Goal: Check status: Check status

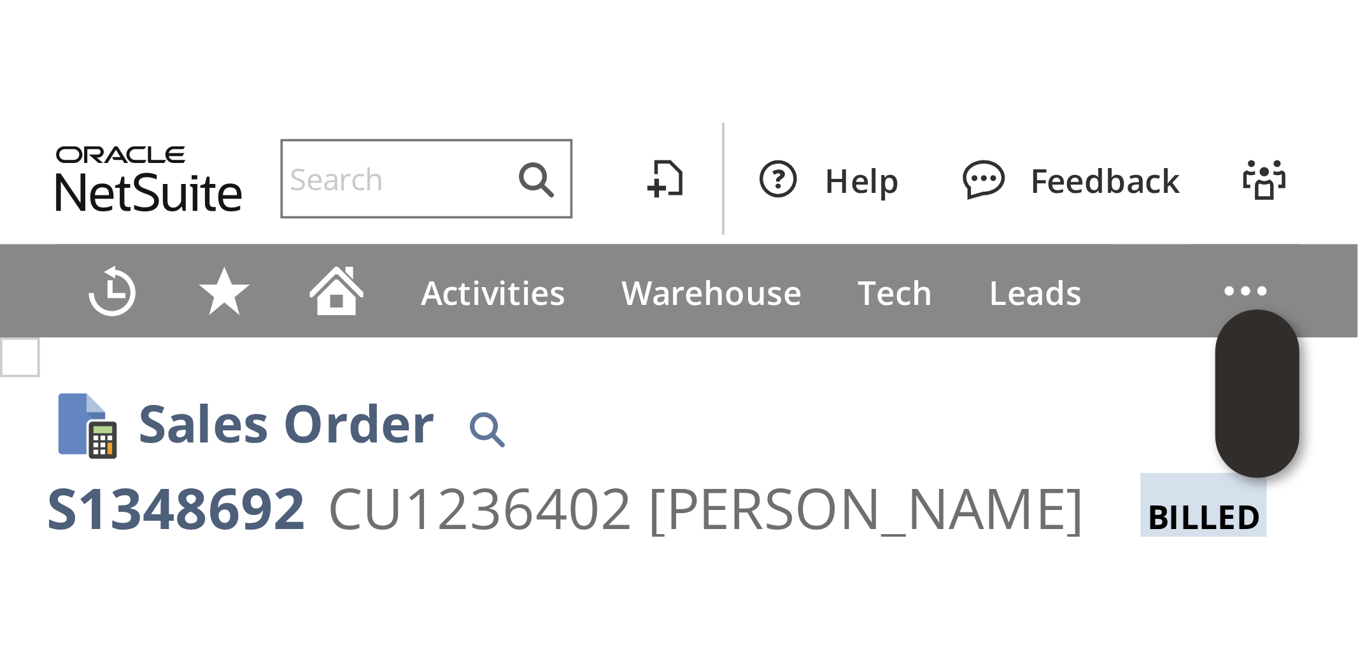
scroll to position [283, 0]
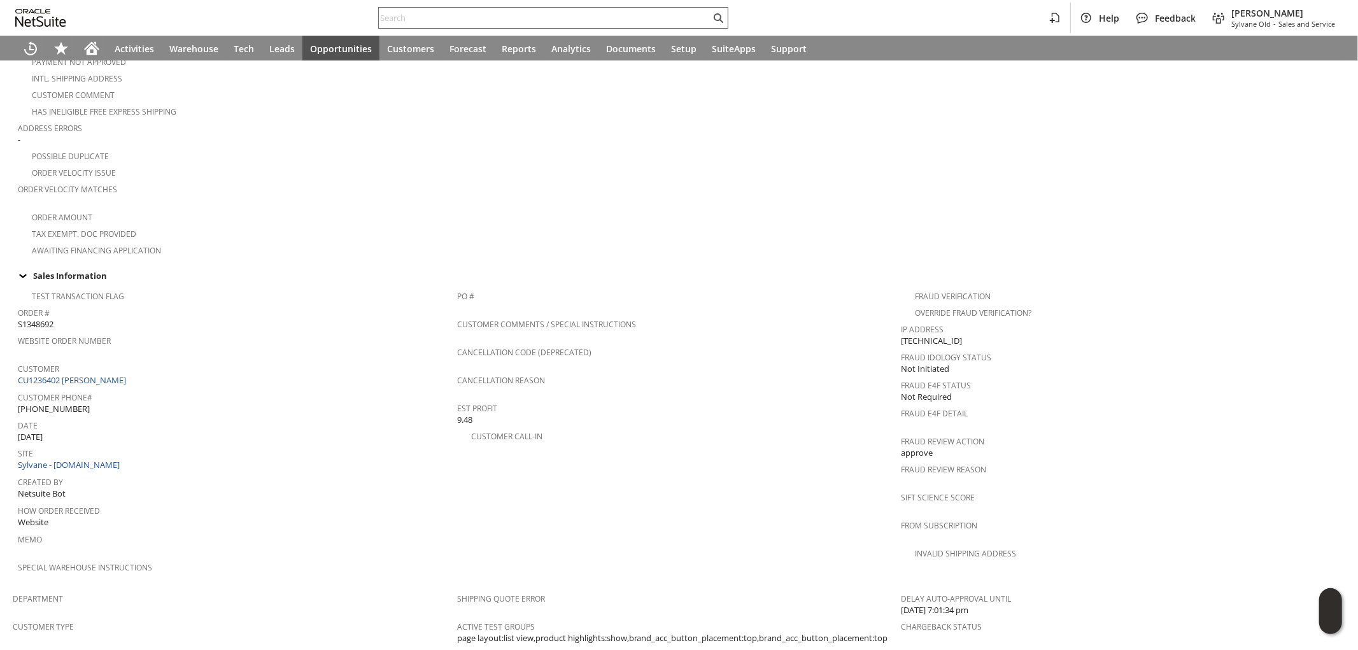
click at [670, 17] on input "text" at bounding box center [545, 17] width 332 height 15
paste input "SY6897B355CEBDA"
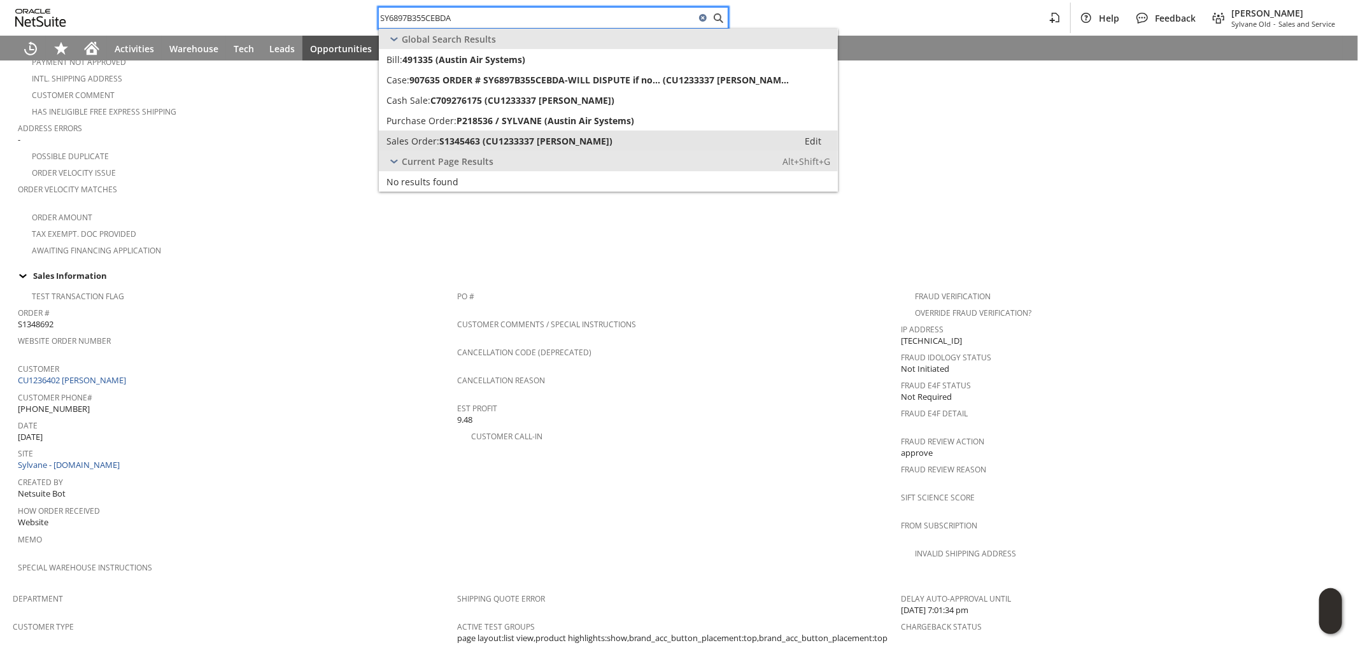
type input "SY6897B355CEBDA"
click at [620, 139] on div "Sales Order: S1345463 (CU1233337 RANDEE PAPPAS)" at bounding box center [588, 141] width 404 height 12
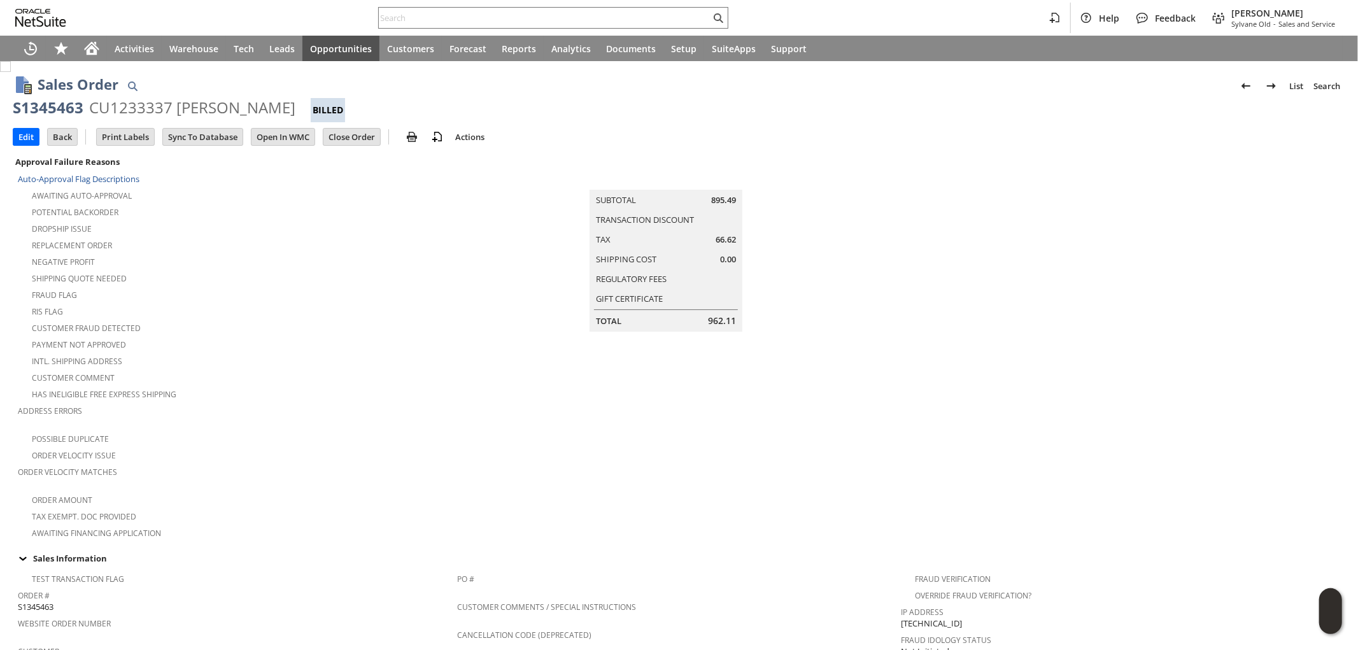
click at [124, 108] on div "CU1233337 RANDEE PAPPAS" at bounding box center [192, 107] width 206 height 20
copy div "CU1233337"
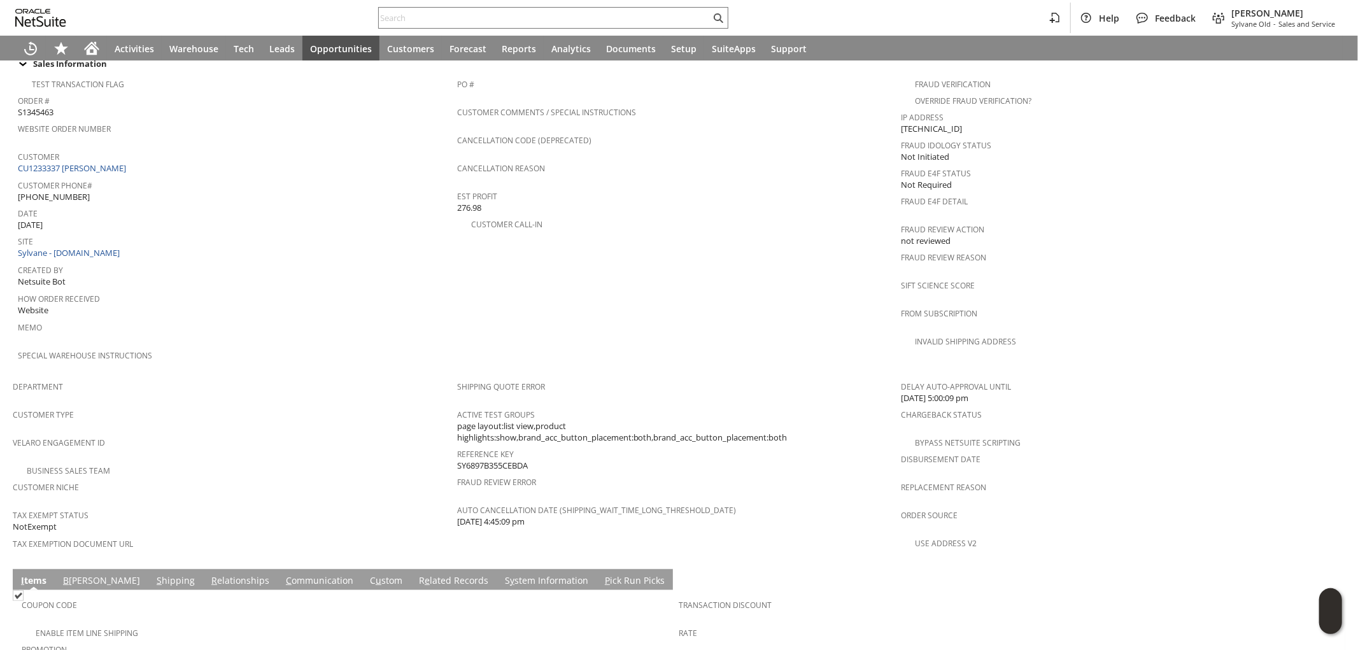
scroll to position [636, 0]
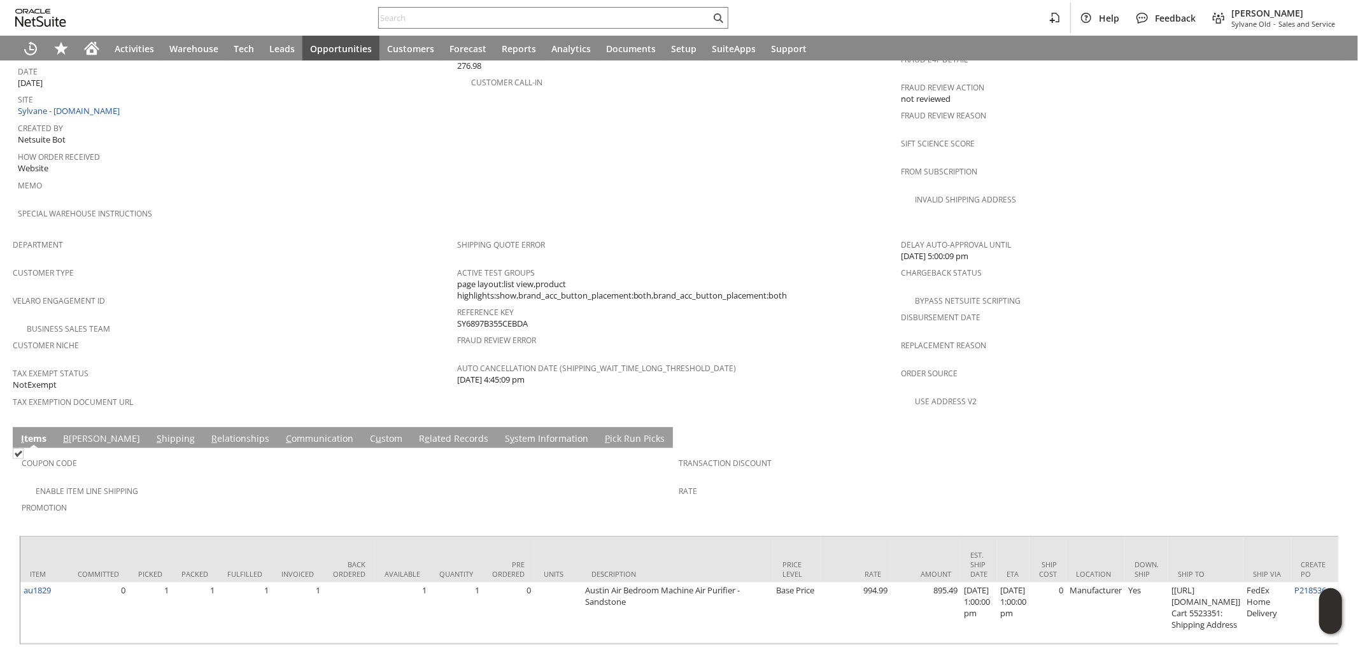
click at [283, 432] on link "C ommunication" at bounding box center [320, 439] width 74 height 14
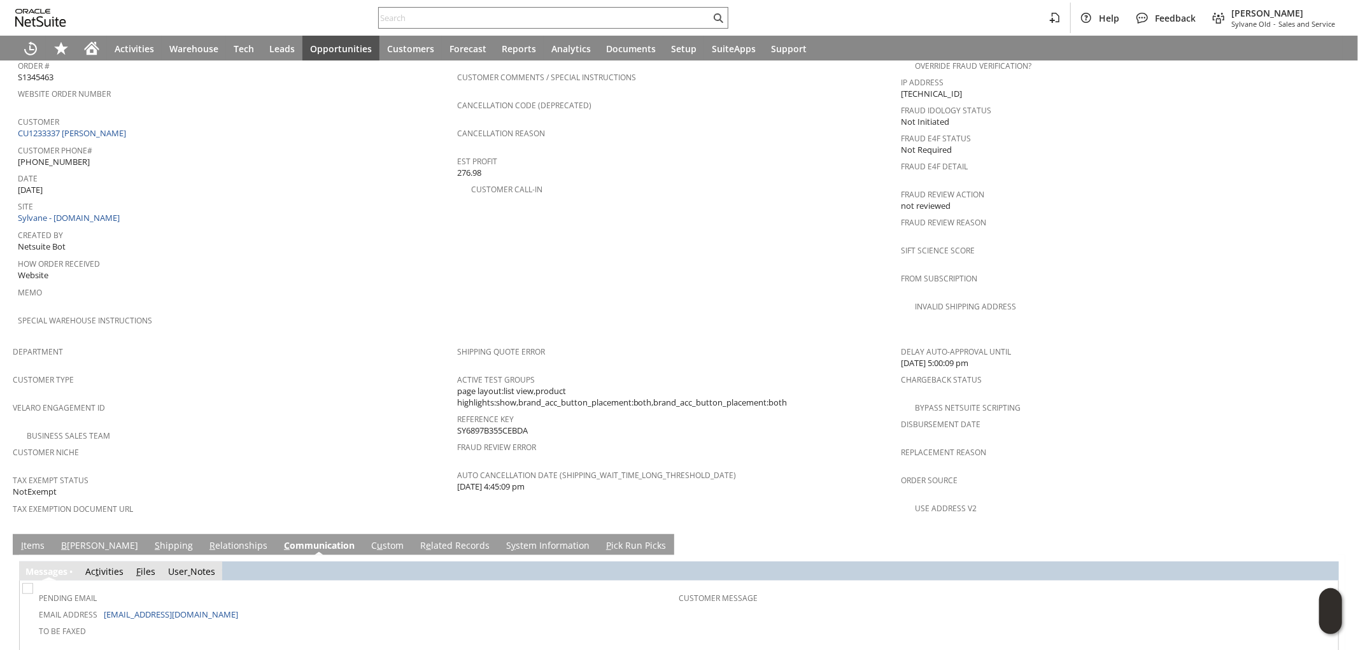
scroll to position [635, 0]
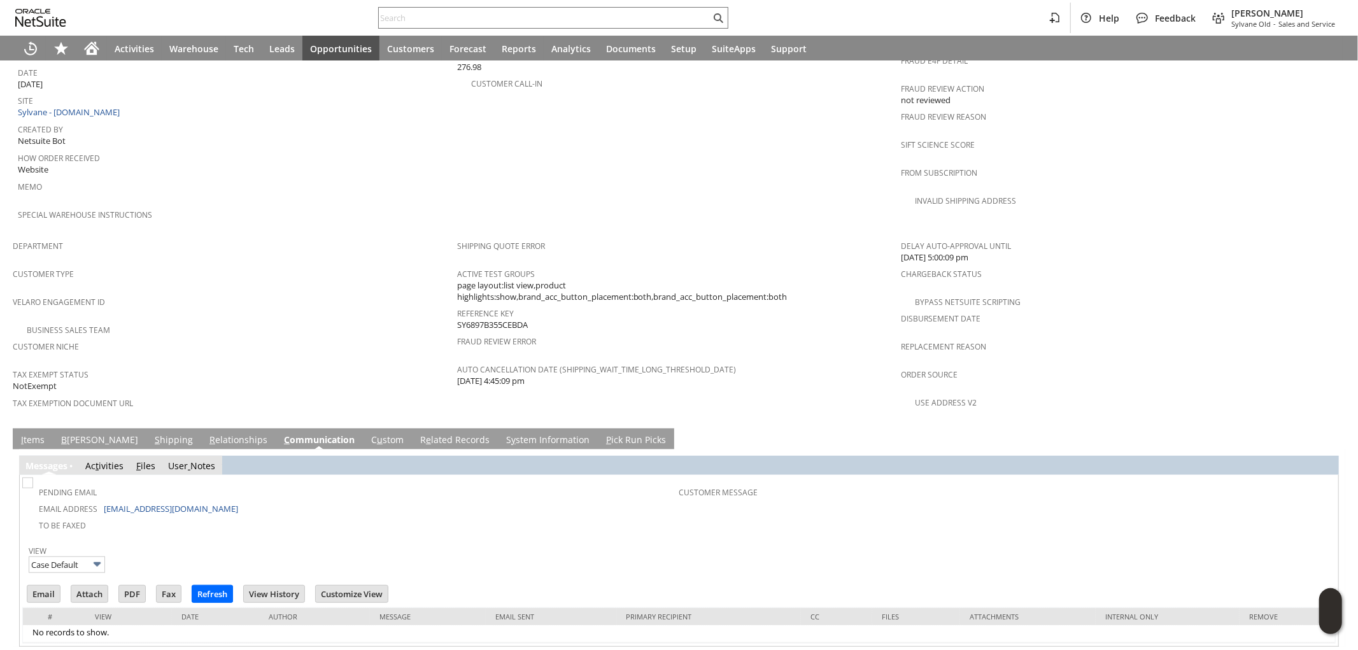
click at [151, 433] on link "S hipping" at bounding box center [173, 440] width 45 height 14
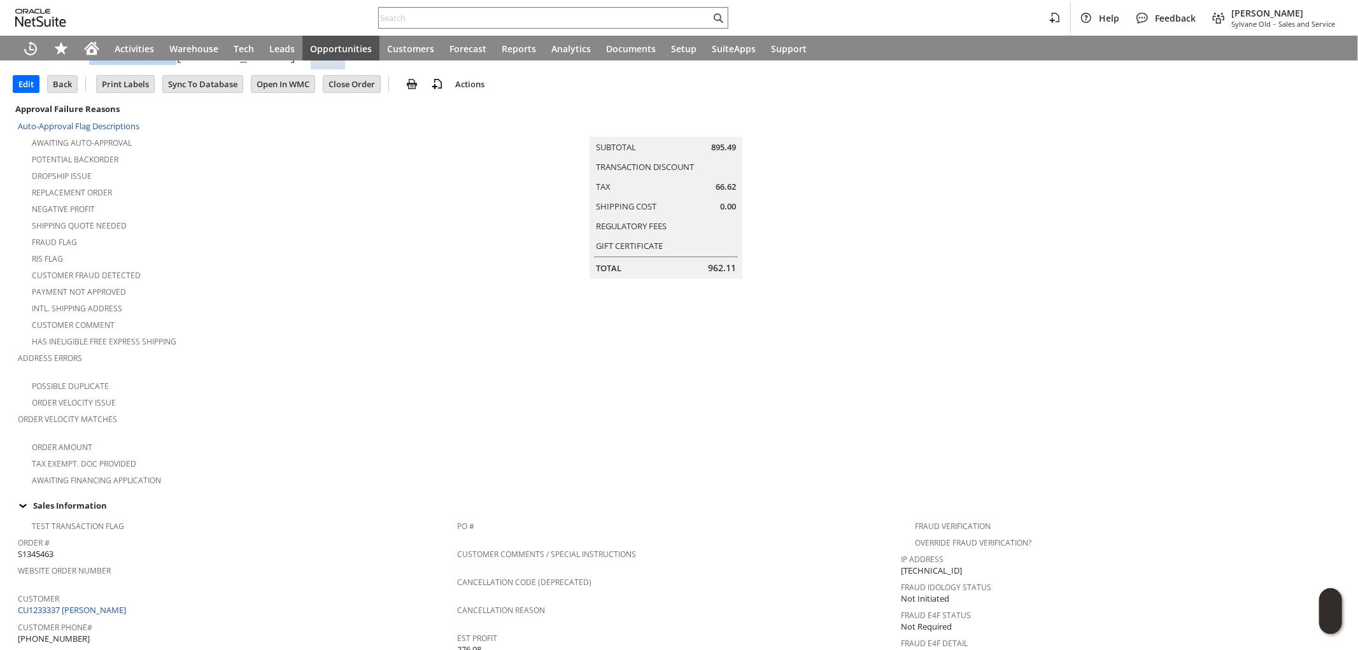
scroll to position [0, 0]
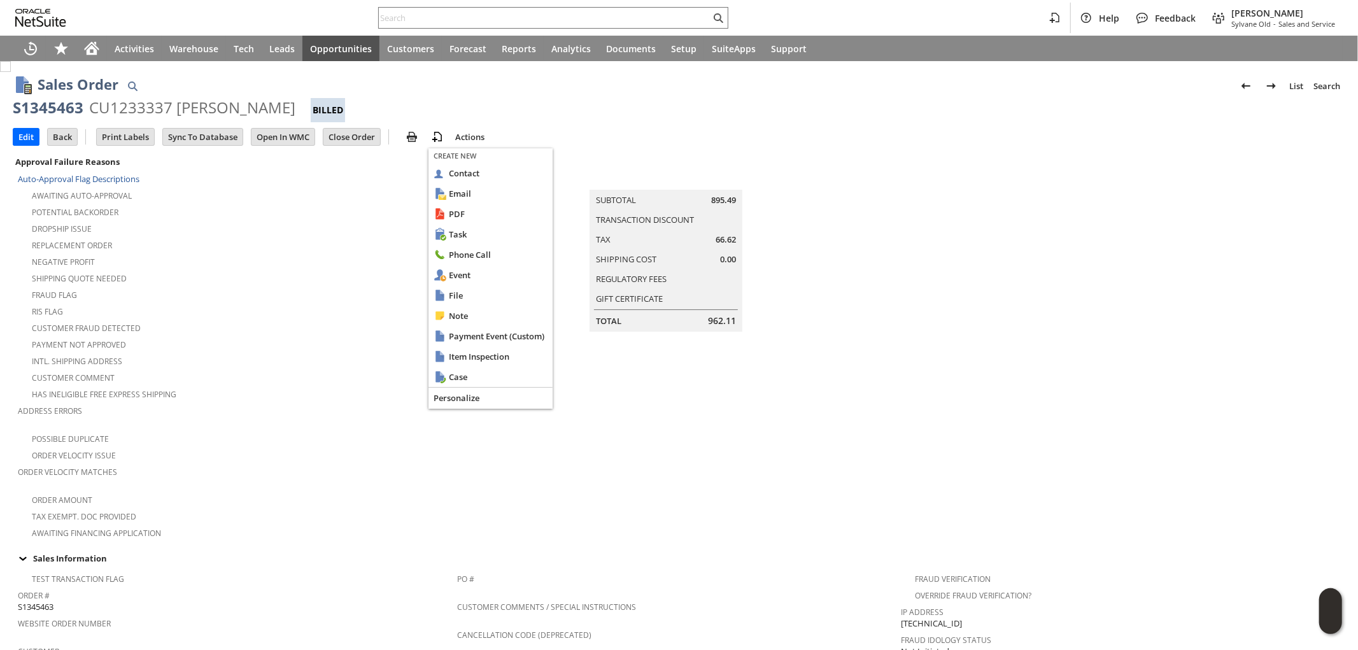
click at [218, 253] on div "Negative Profit" at bounding box center [237, 260] width 439 height 15
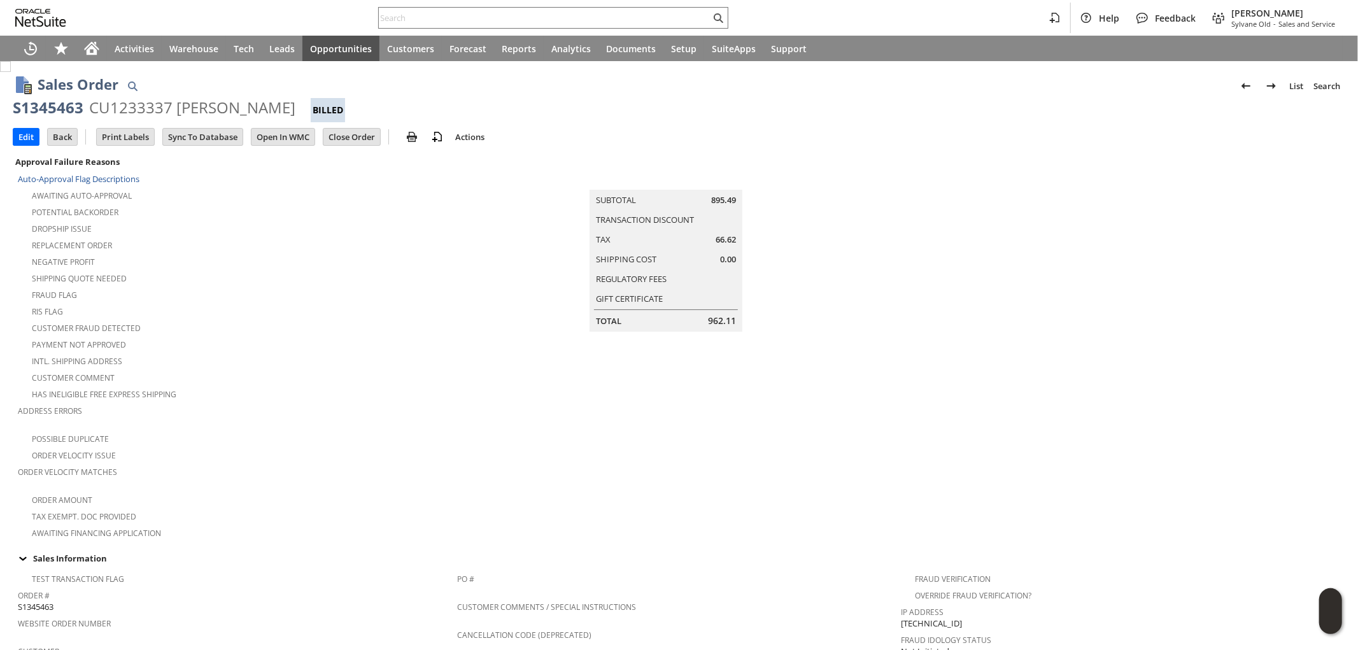
scroll to position [71, 0]
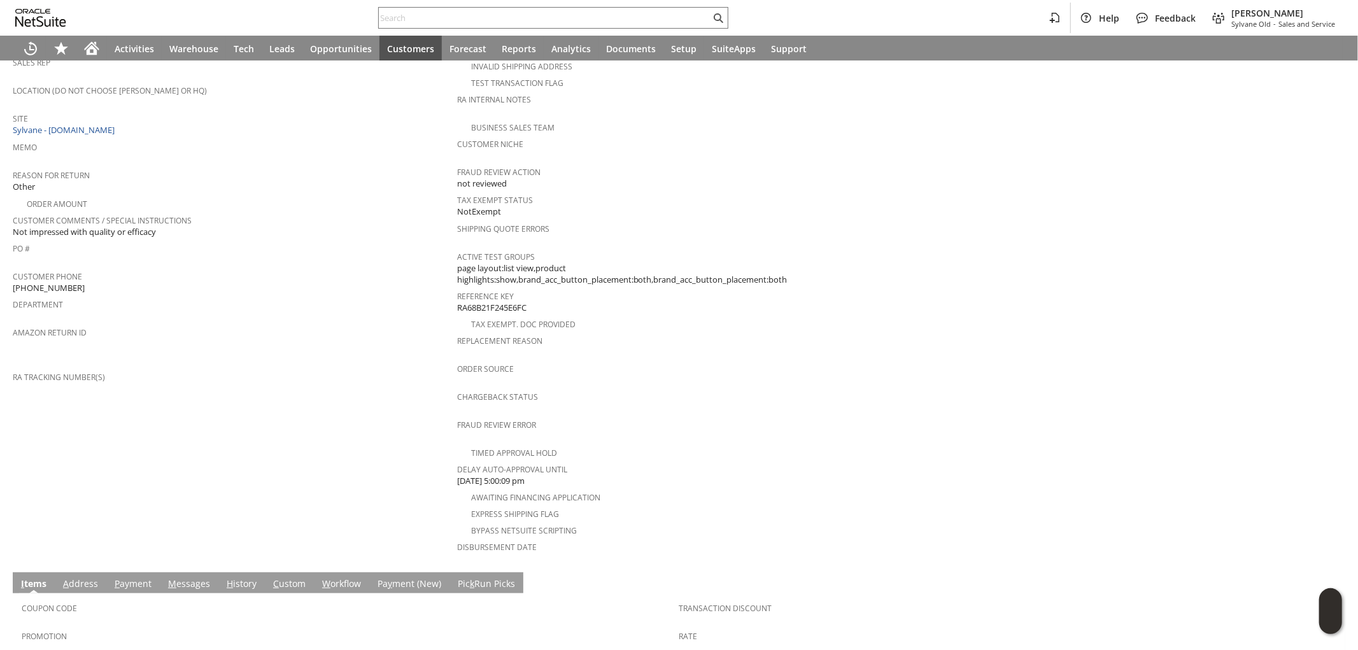
scroll to position [382, 0]
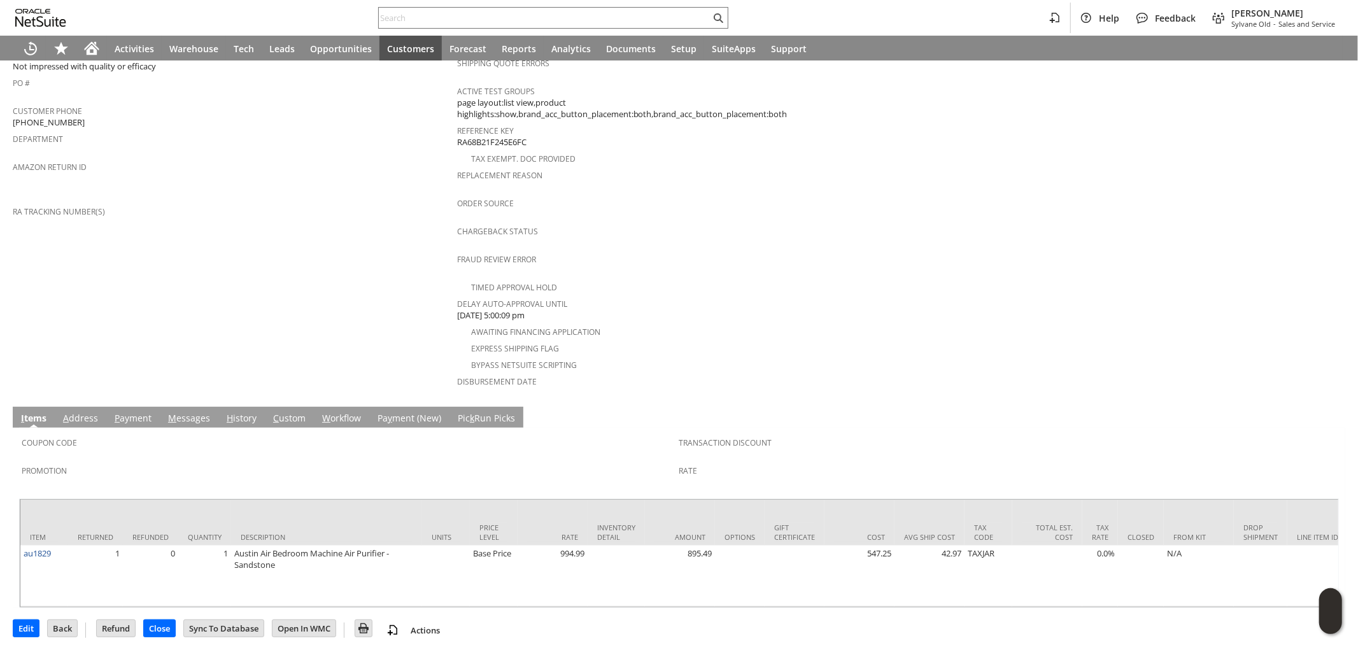
click at [233, 412] on link "H istory" at bounding box center [241, 419] width 36 height 14
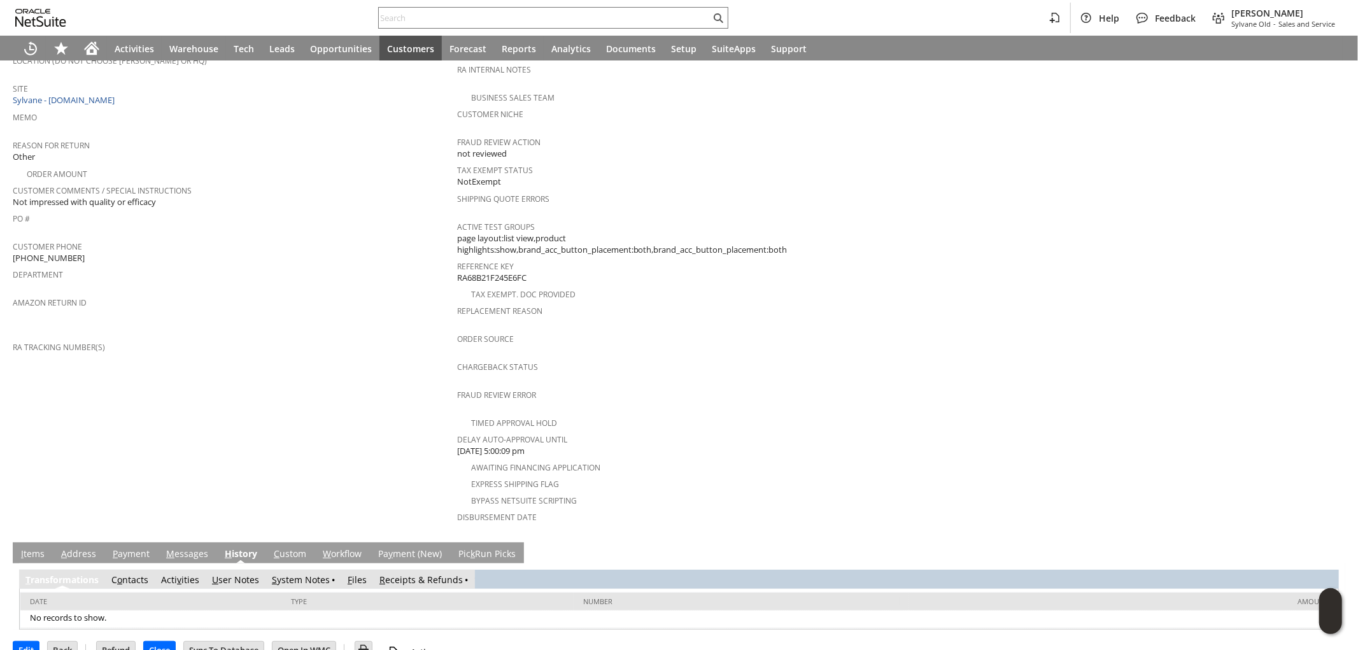
scroll to position [0, 0]
click at [285, 573] on link "S ystem Notes" at bounding box center [301, 579] width 58 height 12
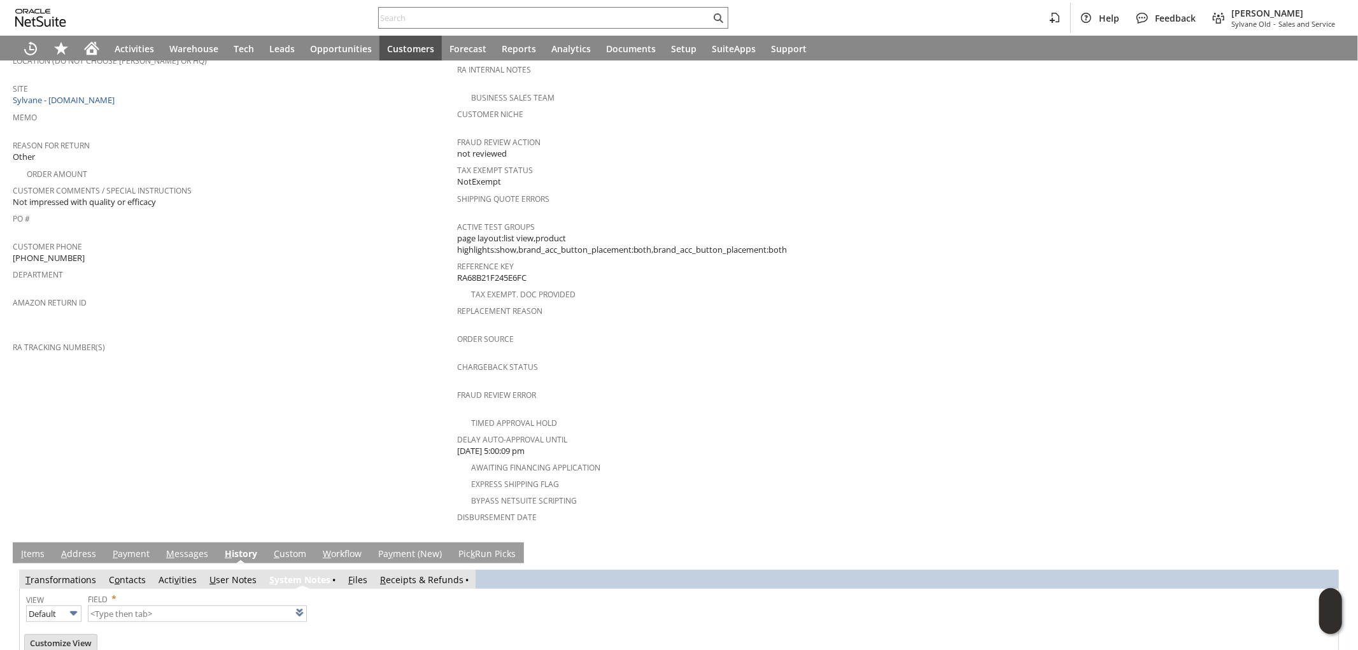
type input "1 to 25 of 73"
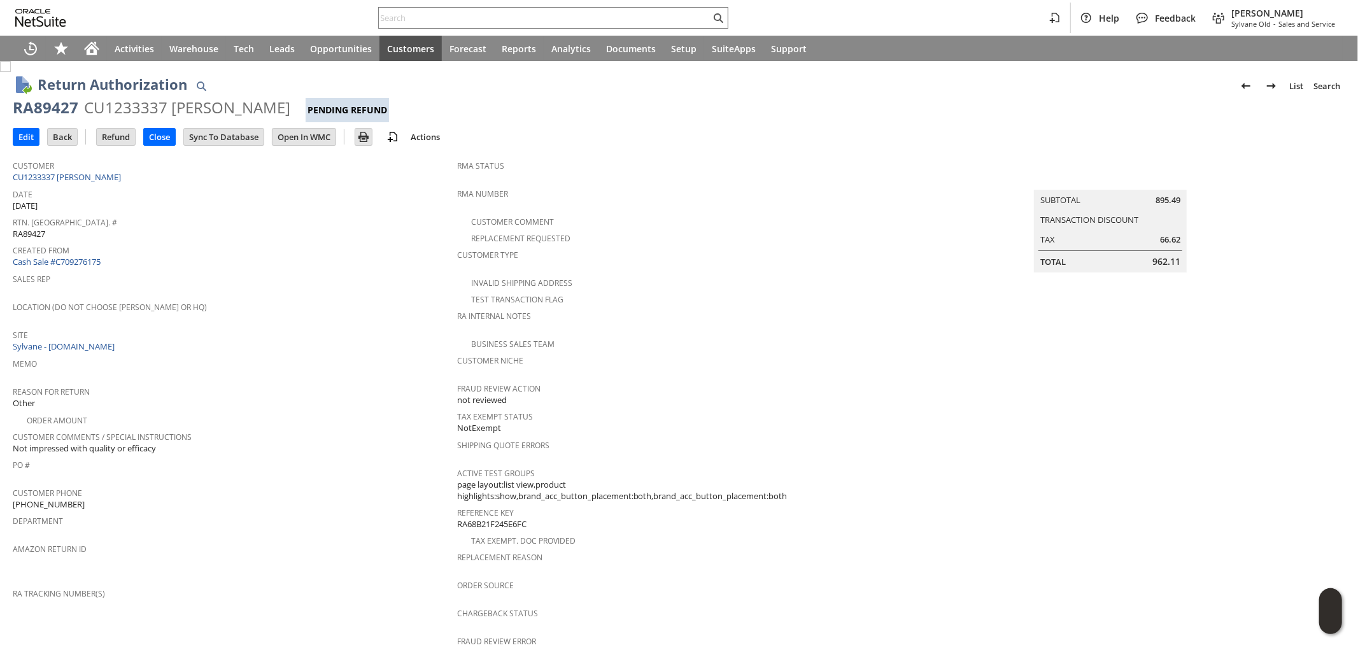
click at [55, 111] on div "RA89427" at bounding box center [46, 107] width 66 height 20
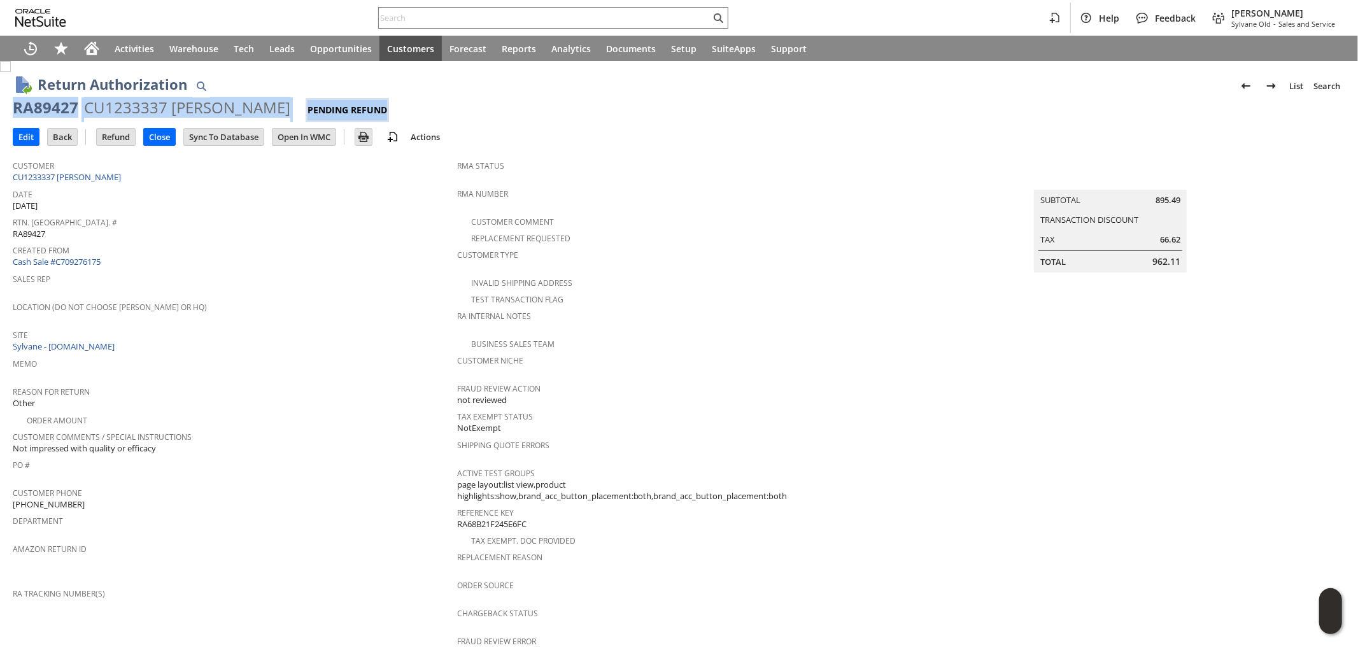
click at [55, 111] on div "RA89427" at bounding box center [46, 107] width 66 height 20
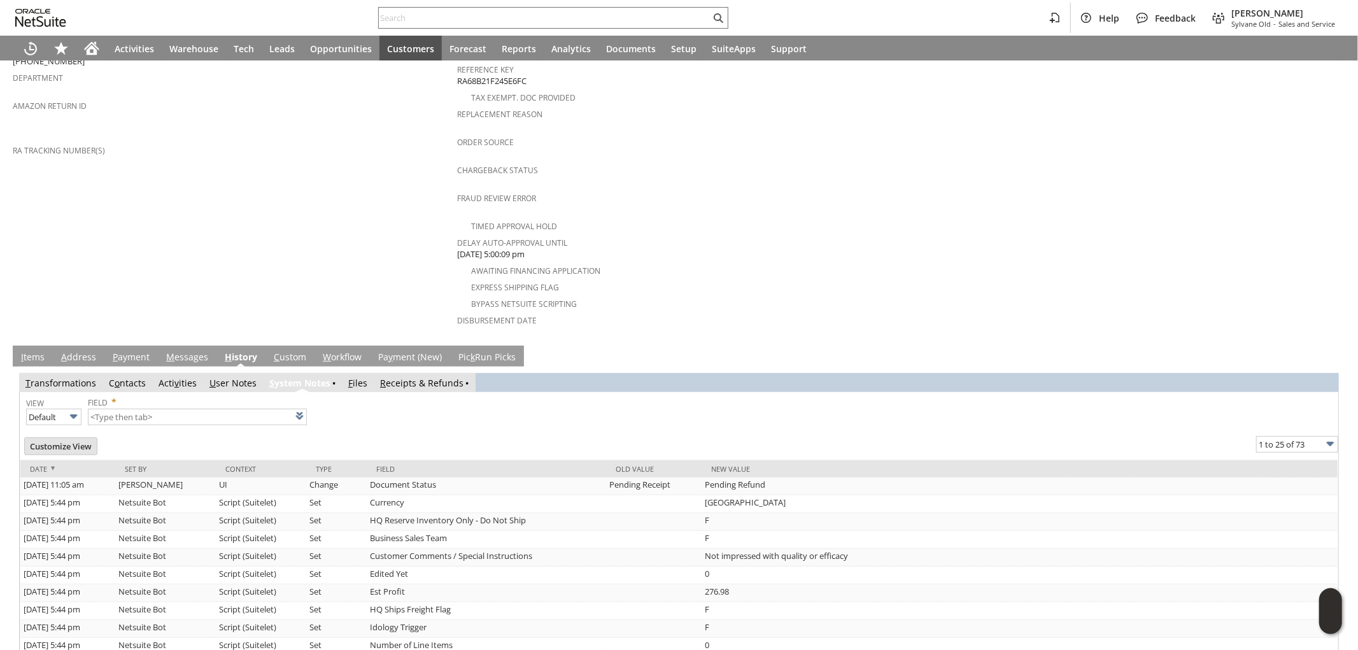
scroll to position [565, 0]
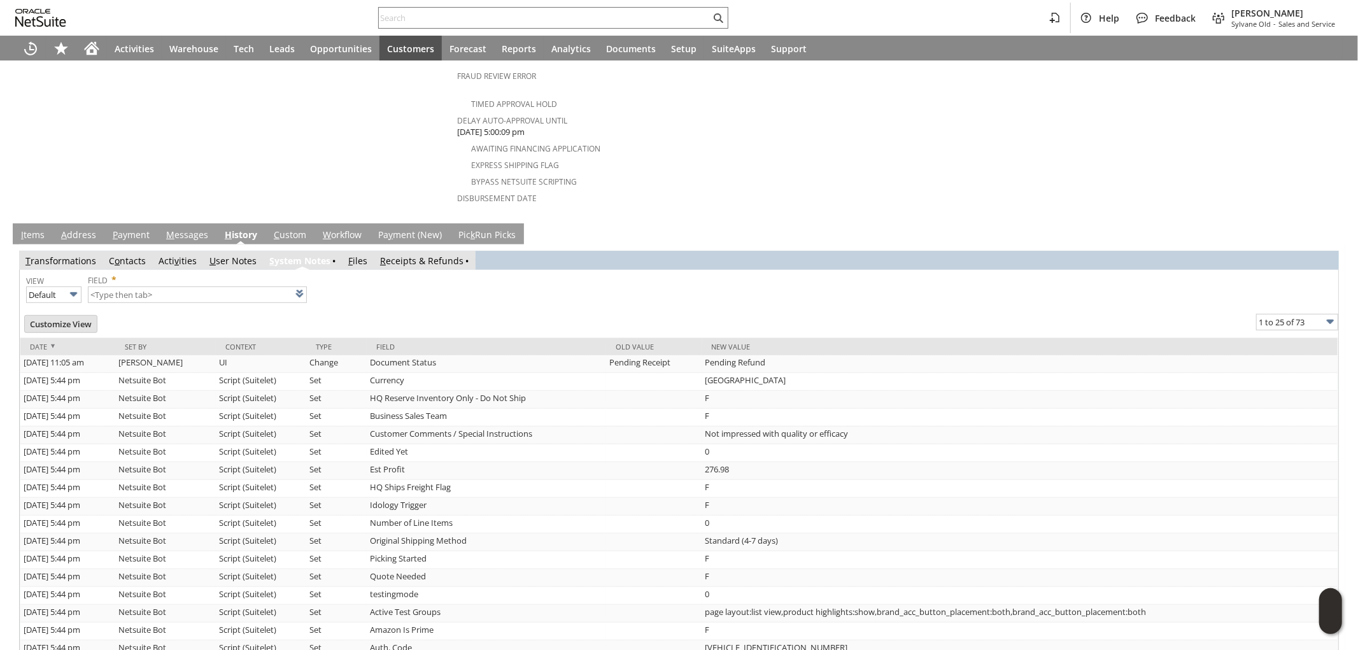
click at [36, 228] on link "I tems" at bounding box center [33, 235] width 30 height 14
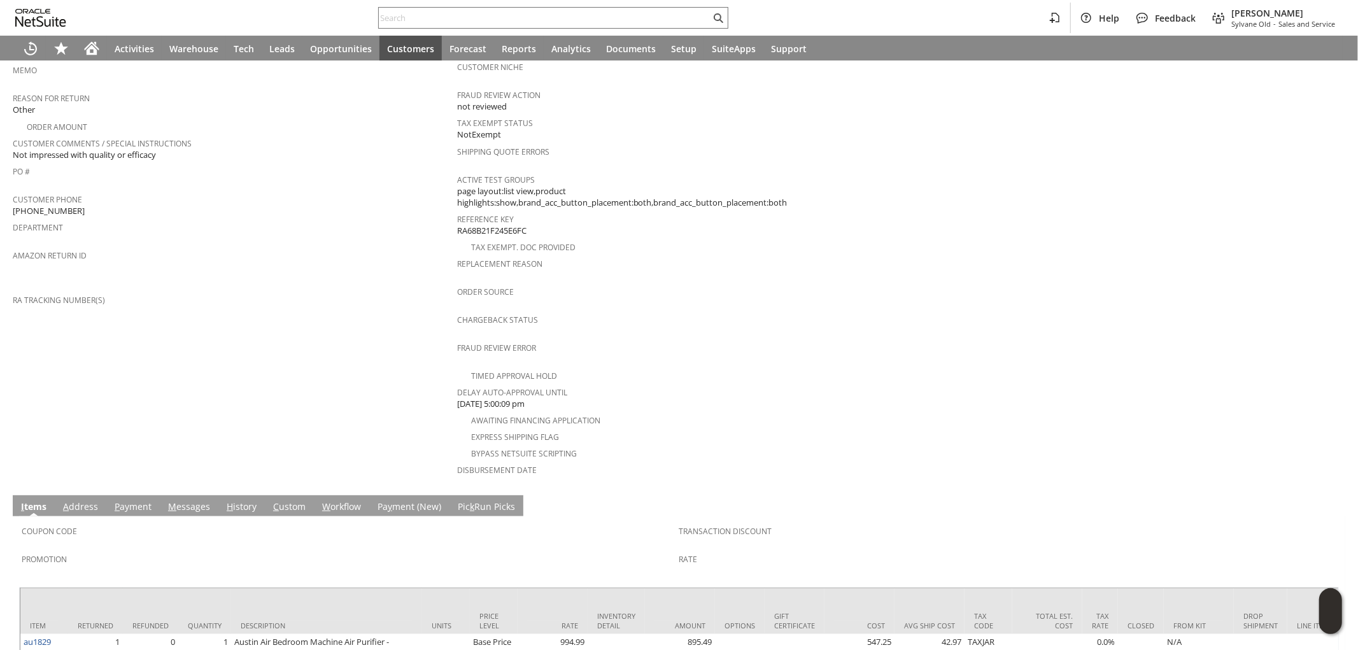
scroll to position [382, 0]
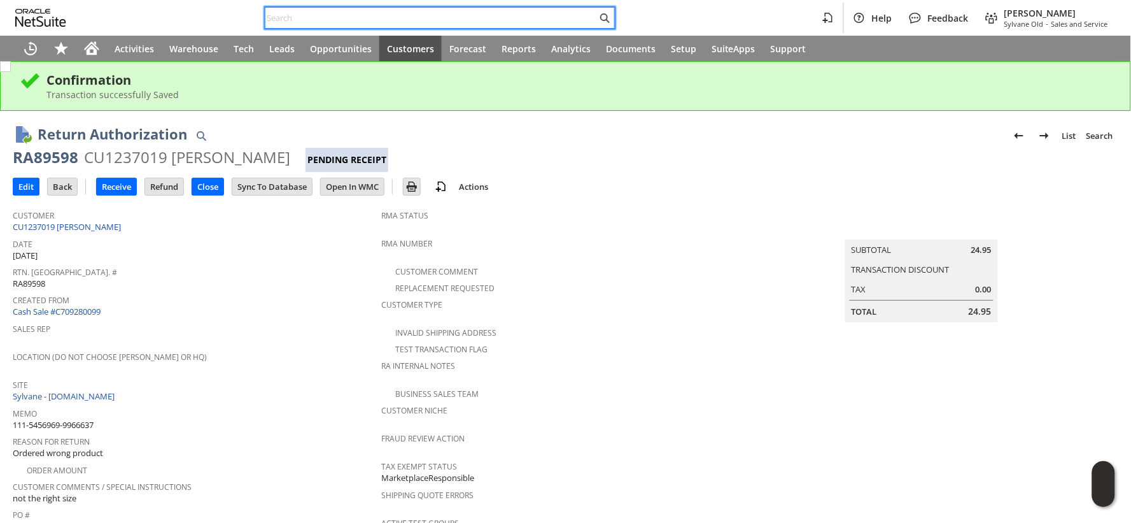
click at [396, 14] on input "text" at bounding box center [431, 17] width 332 height 15
paste input "SY68ACD552DB350"
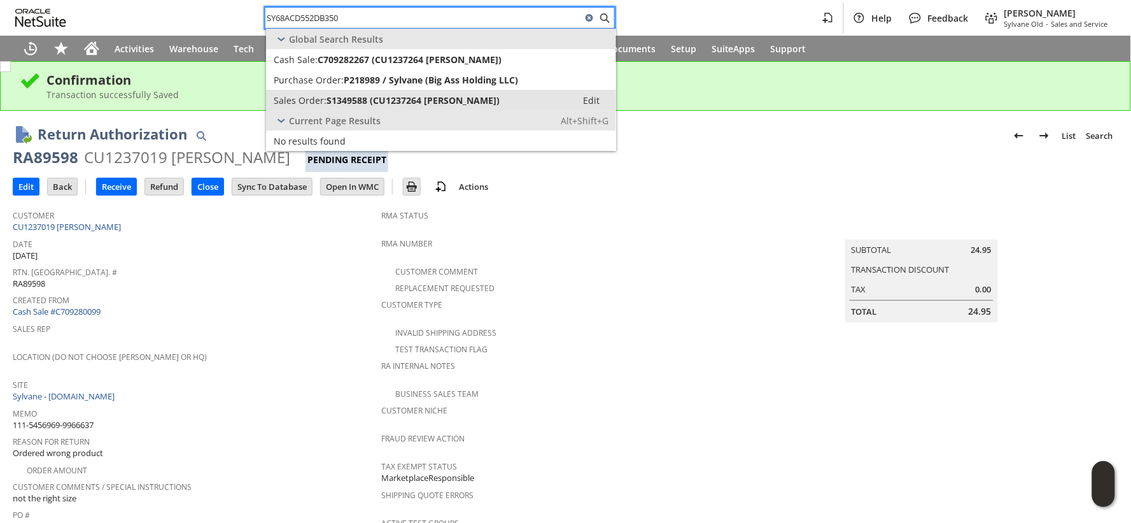
type input "SY68ACD552DB350"
click at [361, 97] on span "S1349588 (CU1237264 Jessica Hedgecoth)" at bounding box center [413, 100] width 173 height 12
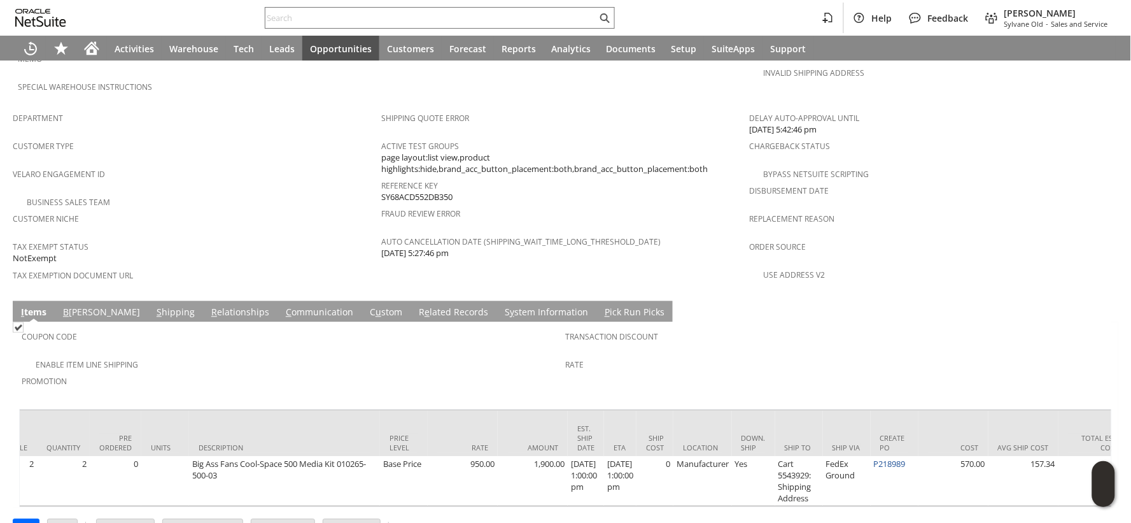
scroll to position [0, 405]
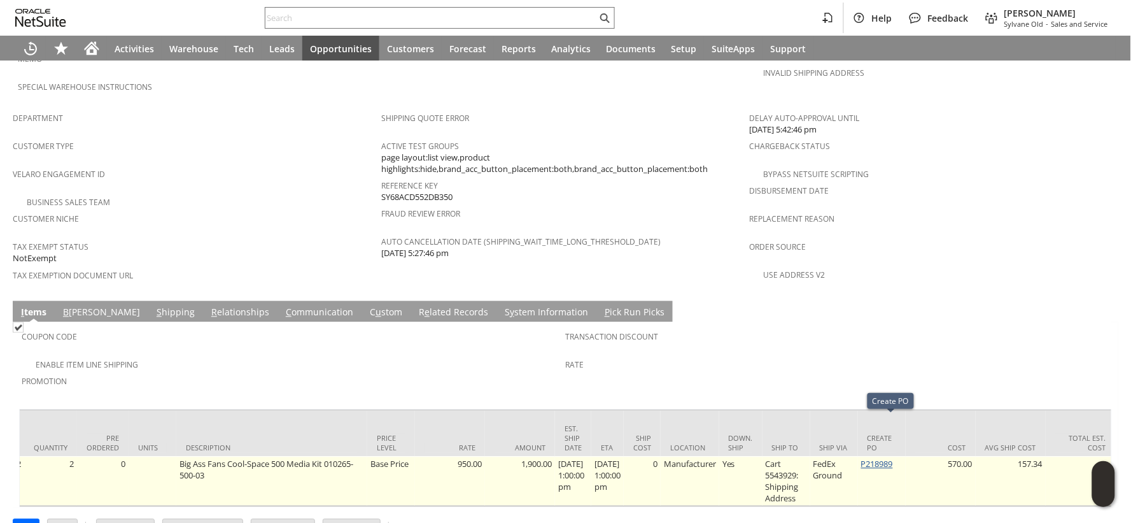
click at [893, 458] on link "P218989" at bounding box center [877, 463] width 32 height 11
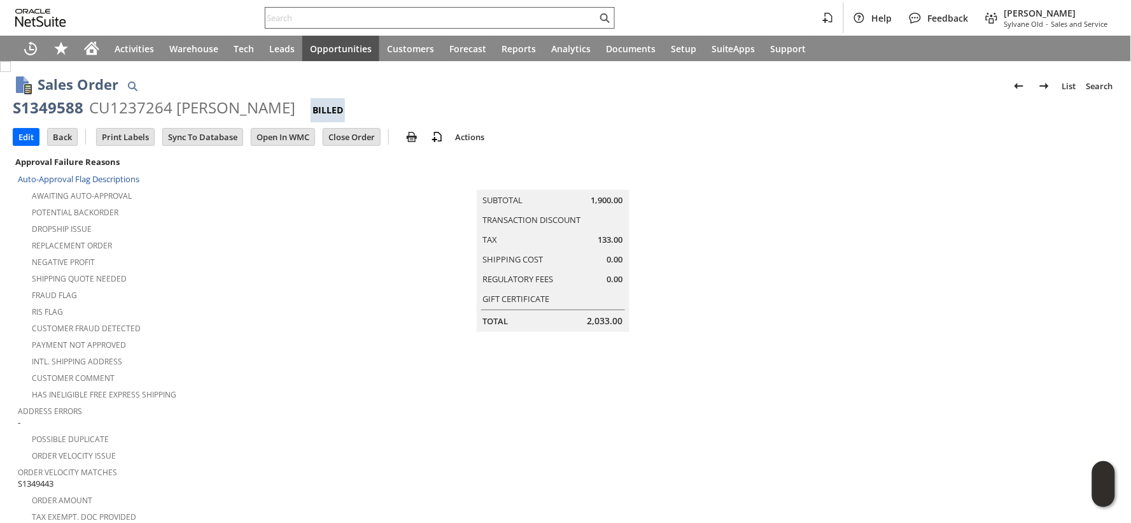
click at [279, 15] on input "text" at bounding box center [431, 17] width 332 height 15
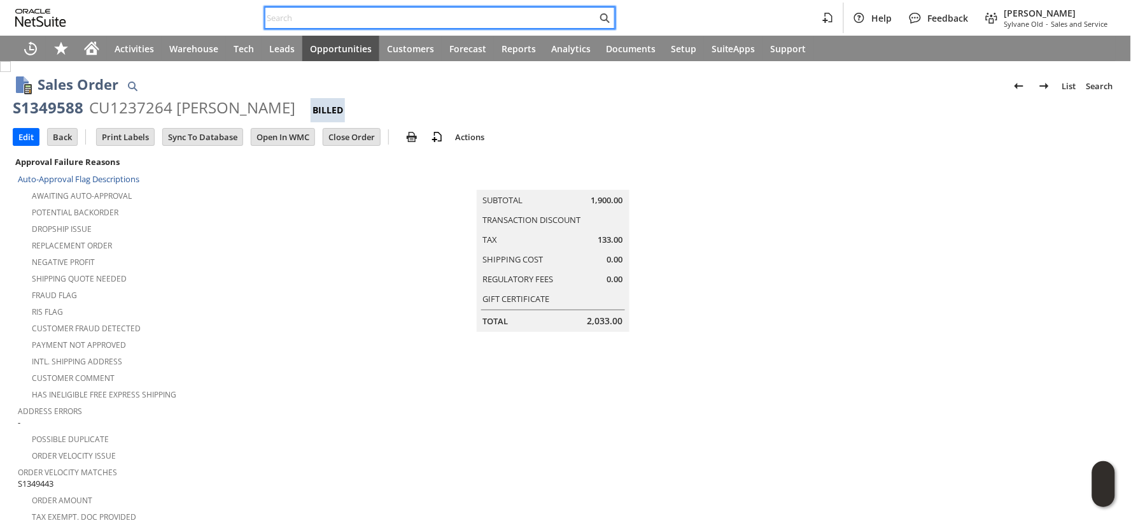
paste input "RA89427"
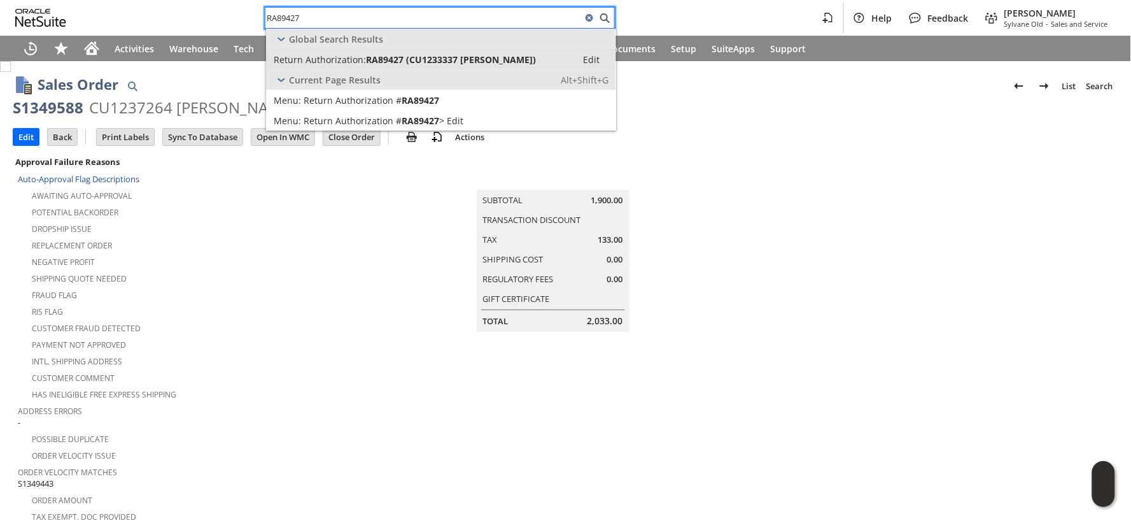
type input "RA89427"
click at [332, 55] on span "Return Authorization:" at bounding box center [320, 59] width 92 height 12
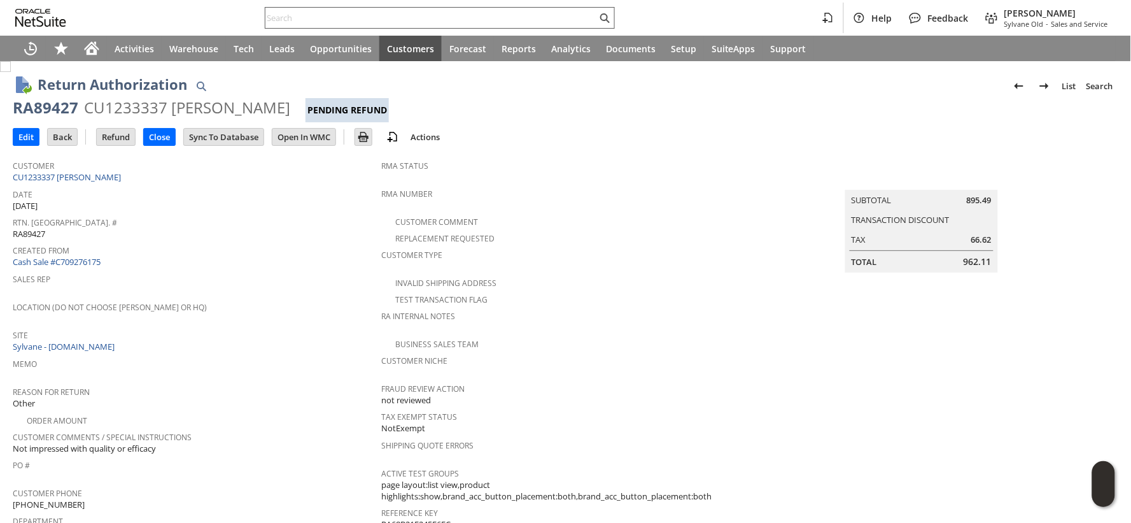
click at [272, 20] on input "text" at bounding box center [431, 17] width 332 height 15
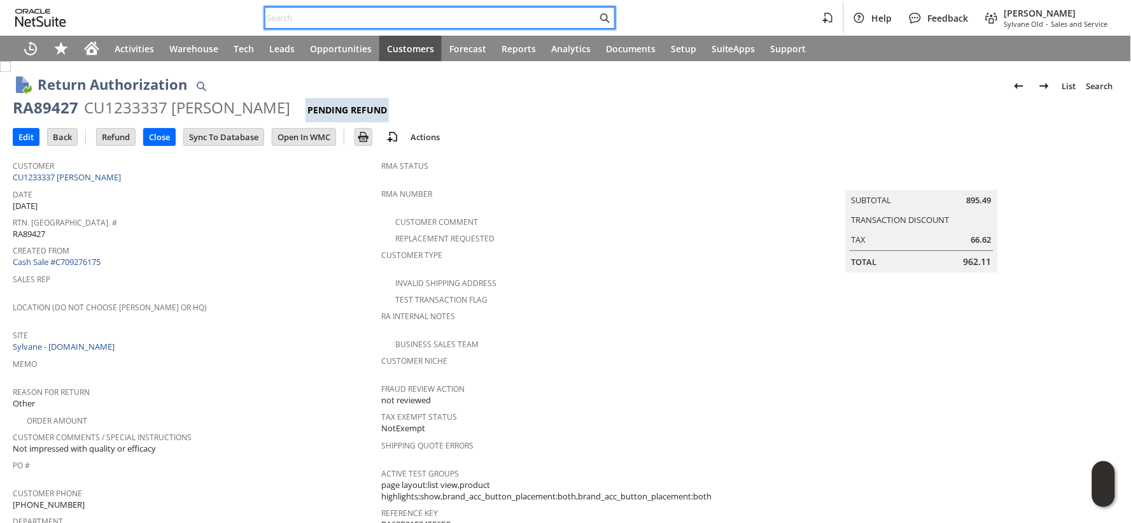
paste input "P218989"
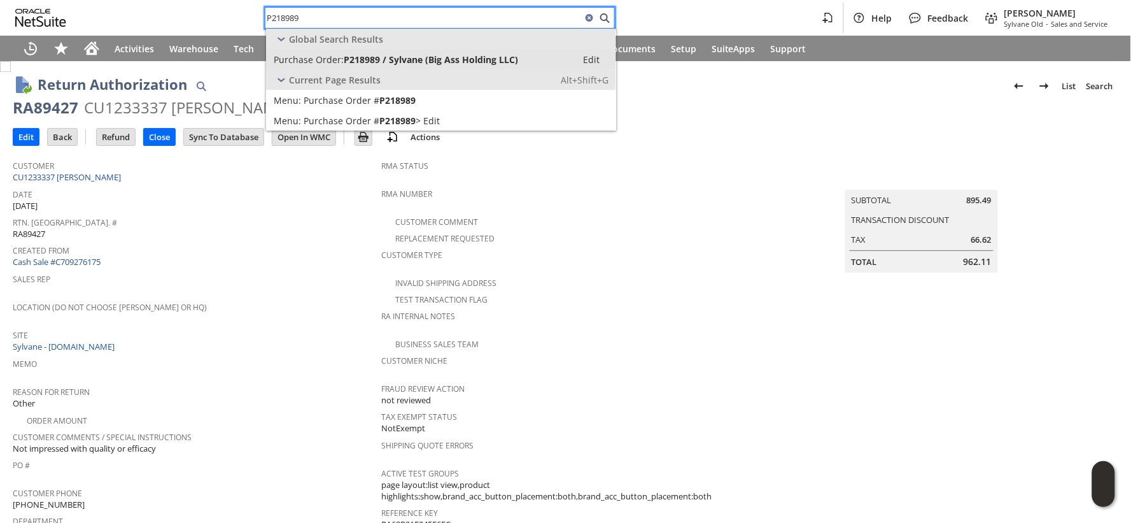
type input "P218989"
click at [383, 61] on span "P218989 / Sylvane (Big Ass Holding LLC)" at bounding box center [431, 59] width 174 height 12
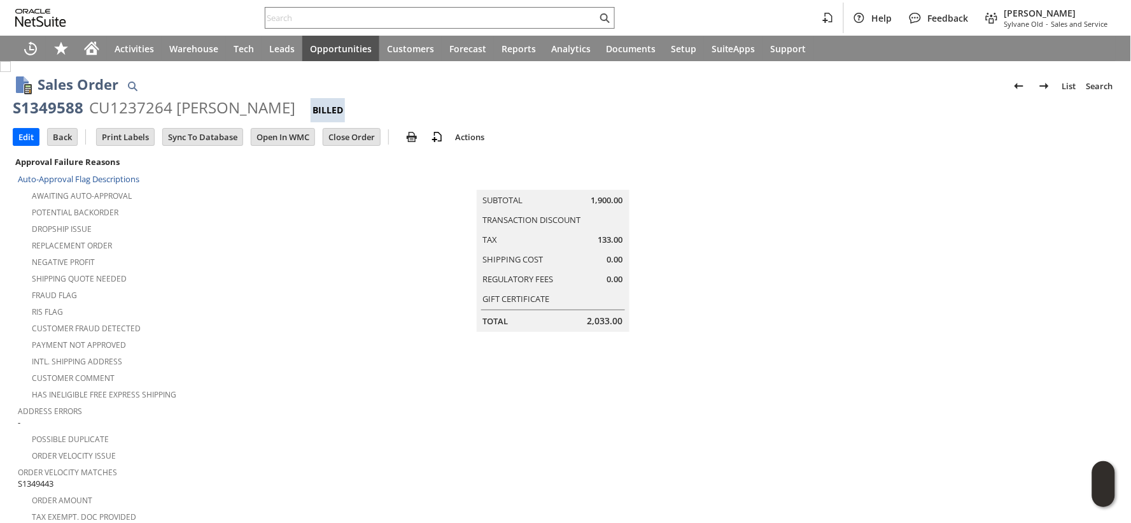
scroll to position [636, 0]
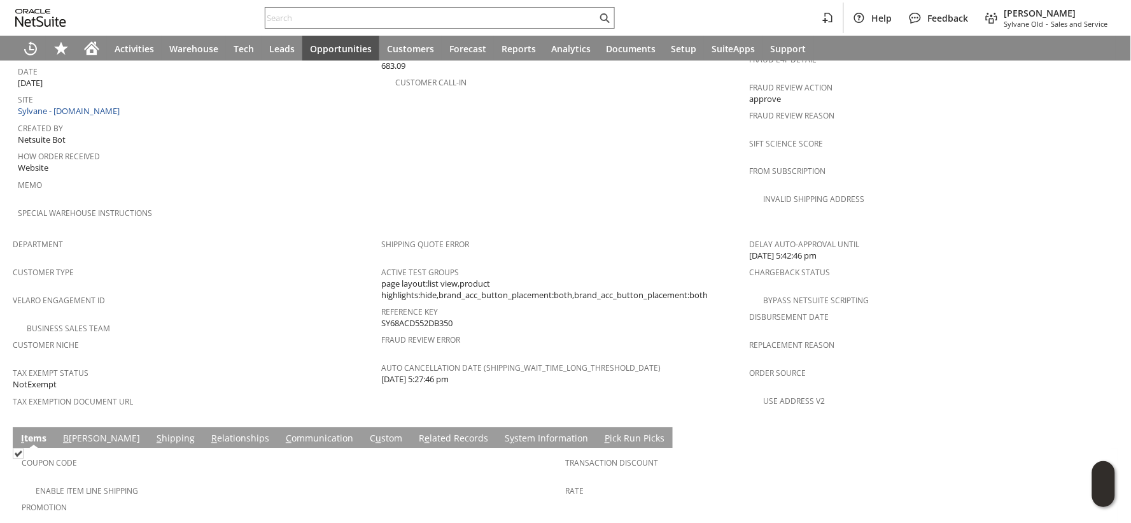
click at [283, 432] on link "C ommunication" at bounding box center [320, 439] width 74 height 14
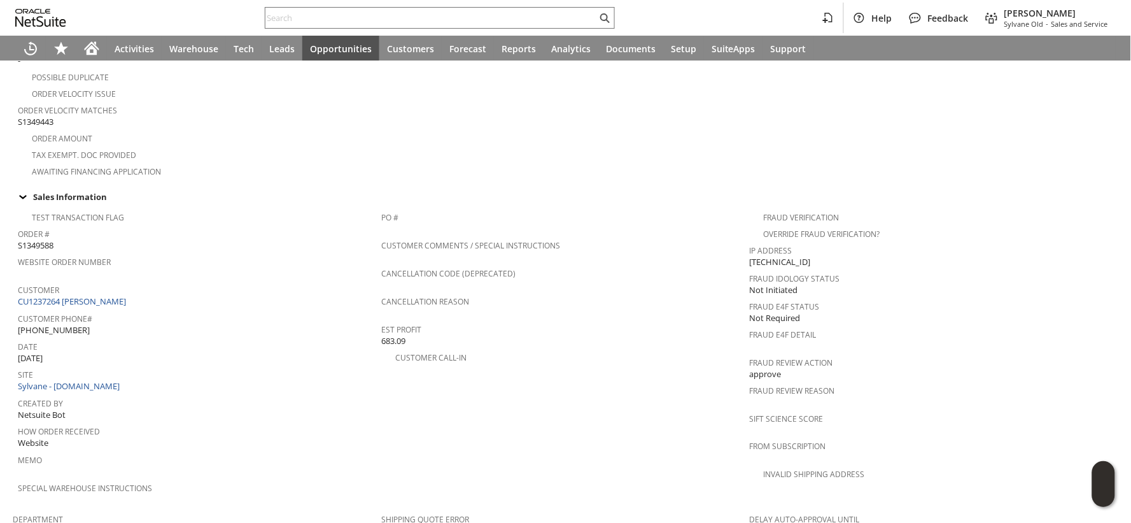
scroll to position [141, 0]
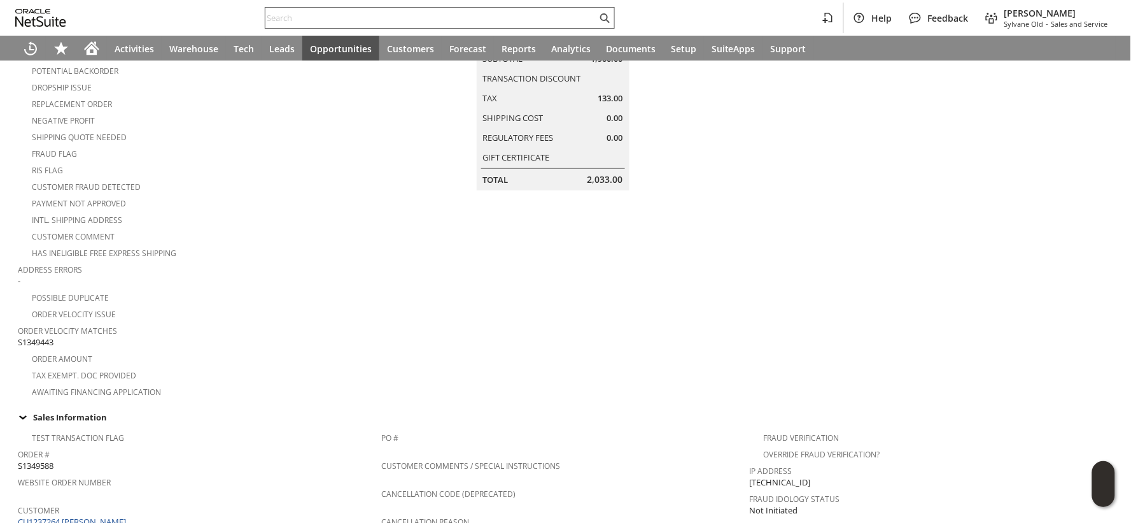
click at [283, 17] on input "text" at bounding box center [431, 17] width 332 height 15
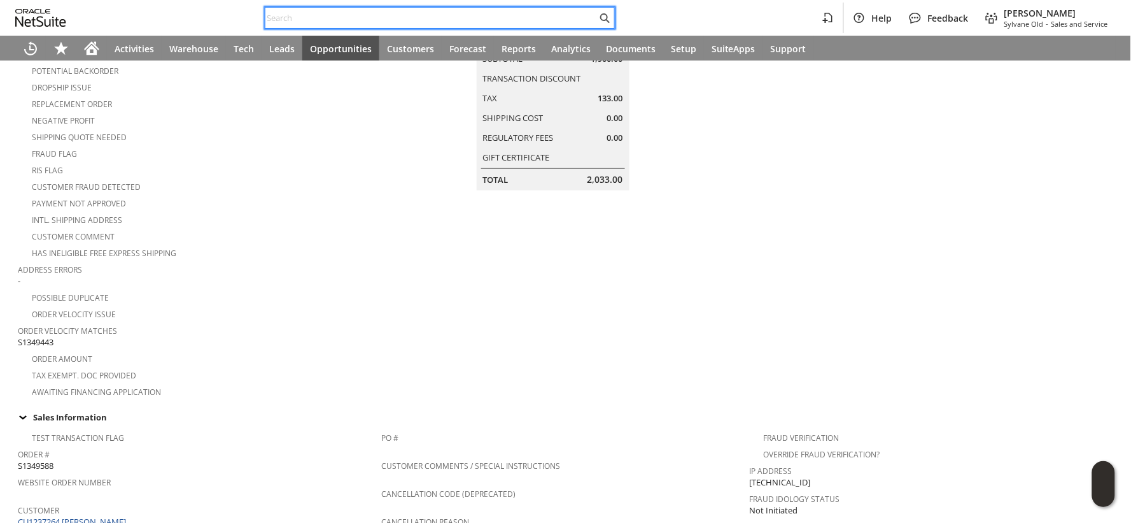
paste input "RA89427"
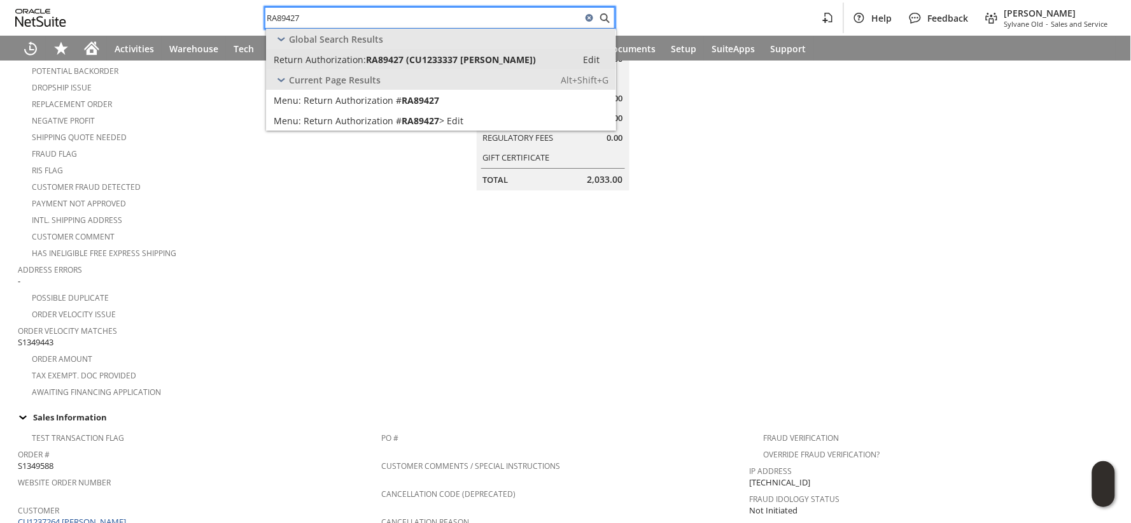
type input "RA89427"
click at [293, 53] on span "Return Authorization:" at bounding box center [320, 59] width 92 height 12
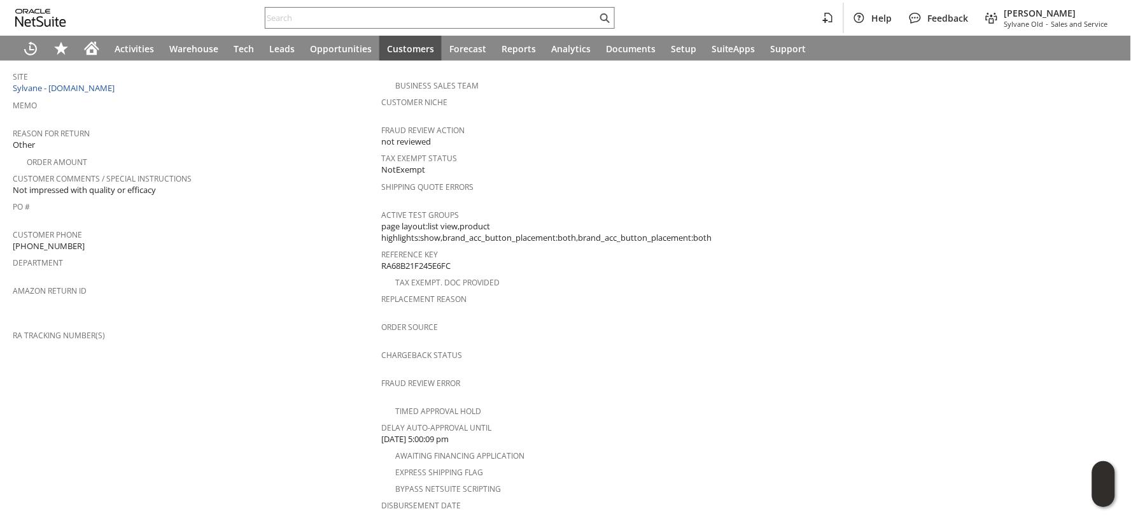
scroll to position [509, 0]
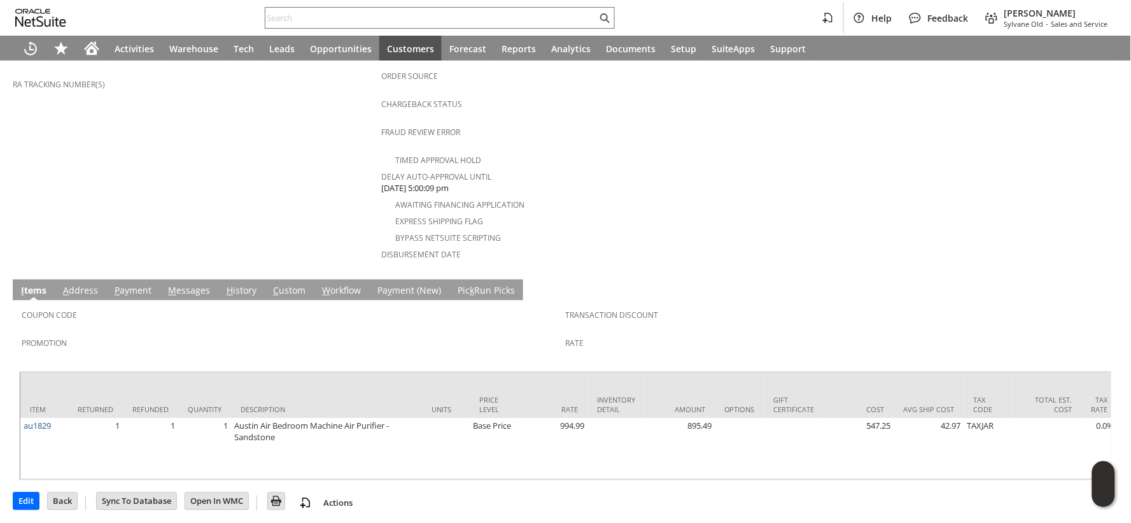
click at [180, 285] on link "M essages" at bounding box center [189, 292] width 48 height 14
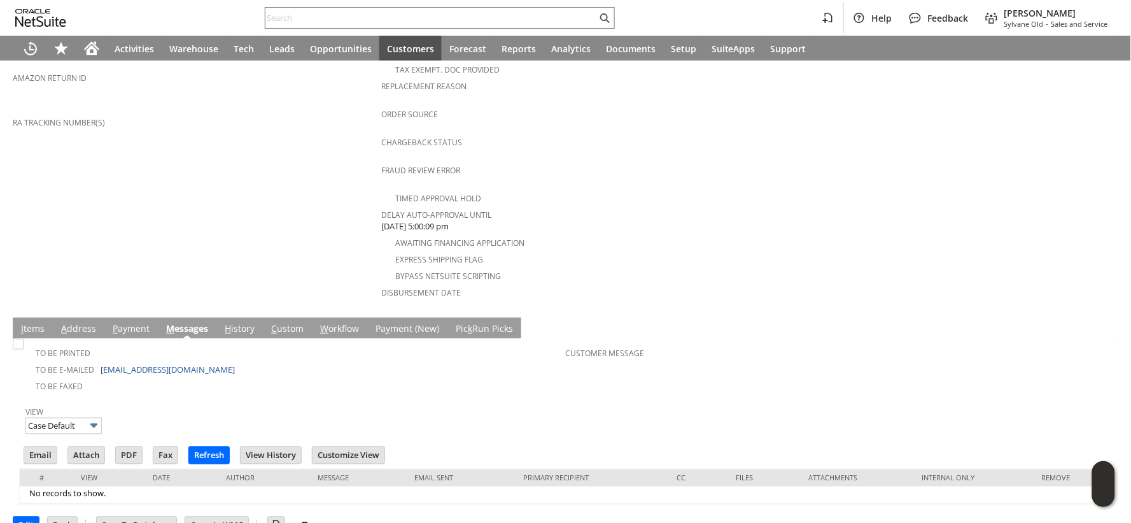
scroll to position [0, 0]
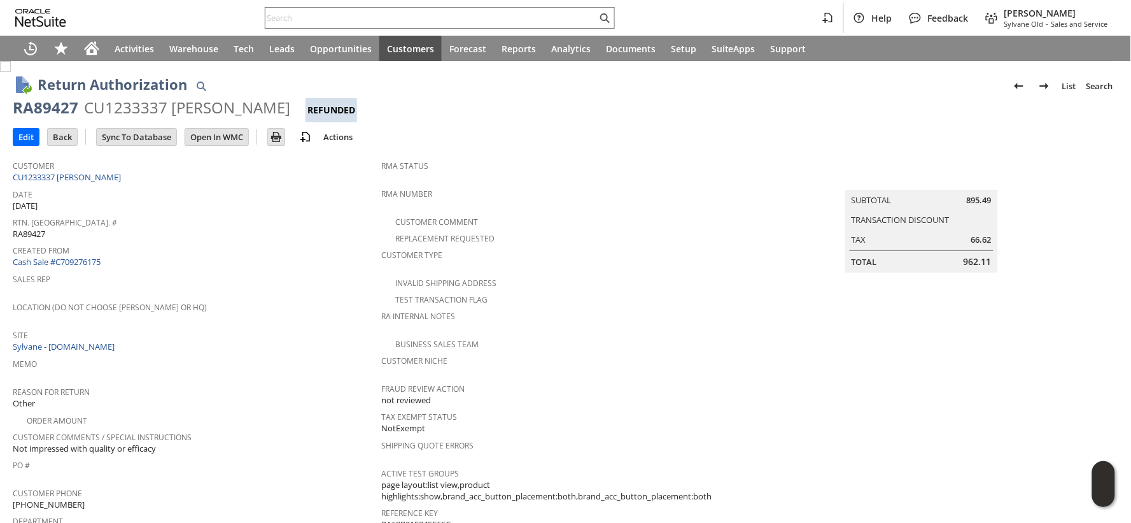
click at [48, 109] on div "RA89427" at bounding box center [46, 107] width 66 height 20
copy div "RA89427"
click at [92, 49] on icon "Home" at bounding box center [92, 50] width 10 height 10
